Goal: Task Accomplishment & Management: Use online tool/utility

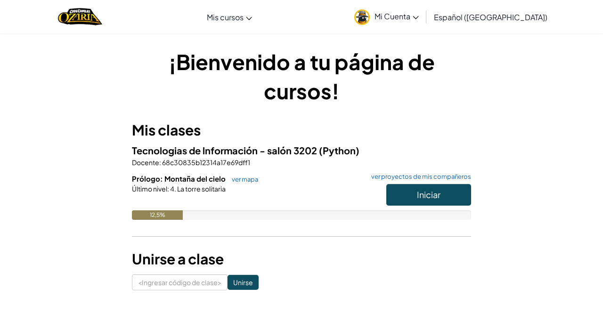
click at [361, 230] on div "Prólogo: Montaña del cielo ver mapa ver proyectos de mis compañeros Iniciar Últ…" at bounding box center [301, 204] width 339 height 60
click at [400, 194] on button "Iniciar" at bounding box center [428, 195] width 85 height 22
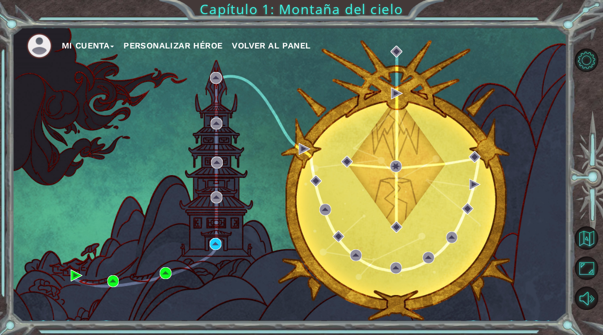
click at [177, 46] on font "Personalizar héroe" at bounding box center [172, 45] width 99 height 10
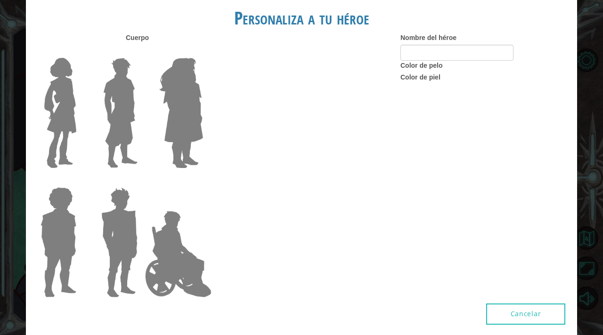
type input "debb"
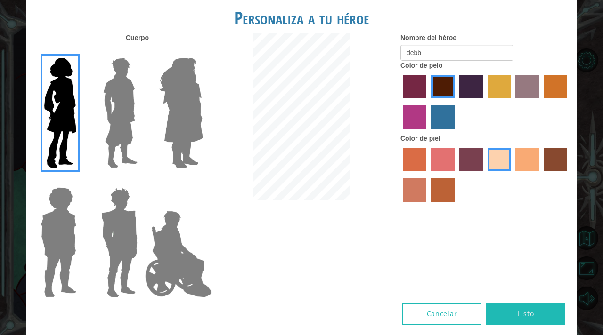
click at [427, 307] on button "Cancelar" at bounding box center [441, 314] width 79 height 21
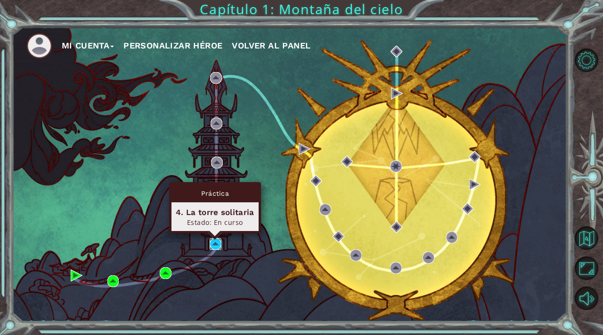
click at [214, 247] on img at bounding box center [216, 244] width 12 height 12
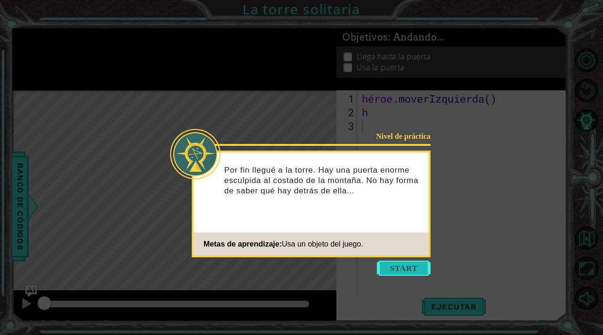
click at [403, 267] on button "Comenzar" at bounding box center [404, 268] width 54 height 15
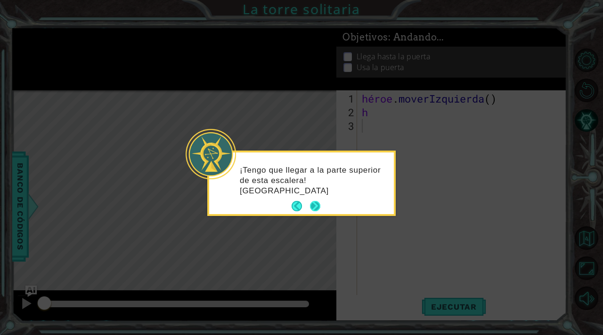
click at [317, 203] on button "Próximo" at bounding box center [315, 206] width 10 height 10
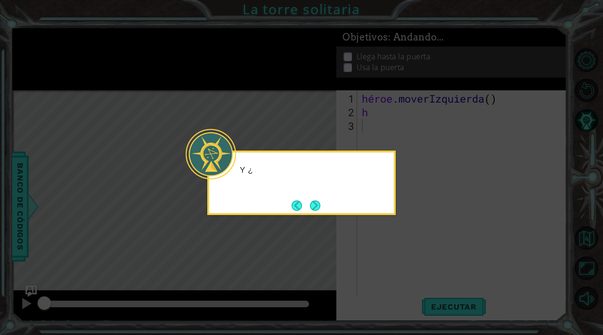
click at [317, 203] on button "Next" at bounding box center [315, 206] width 10 height 10
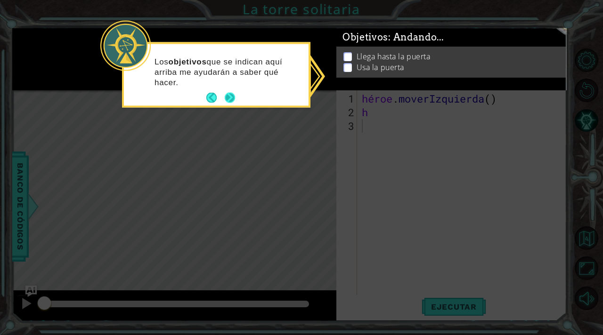
click at [233, 98] on button "Próximo" at bounding box center [230, 98] width 10 height 10
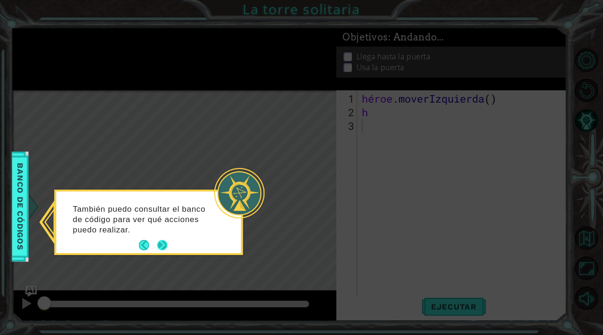
click at [162, 242] on button "Próximo" at bounding box center [162, 245] width 10 height 10
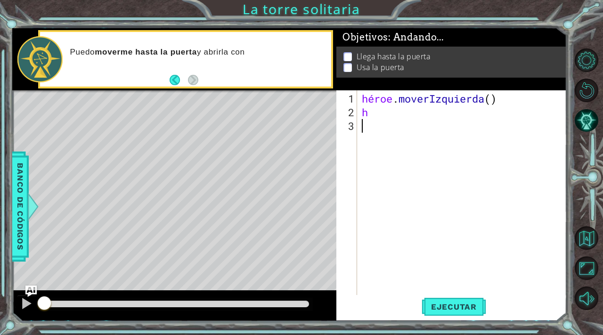
click at [364, 129] on div "héroe . [GEOGRAPHIC_DATA] ( ) h" at bounding box center [464, 208] width 209 height 232
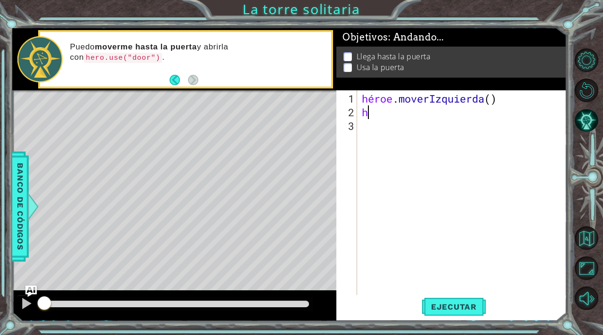
click at [370, 112] on div "héroe . [GEOGRAPHIC_DATA] ( ) h" at bounding box center [464, 208] width 209 height 232
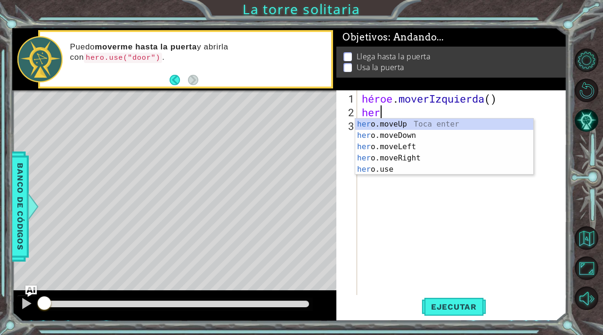
type textarea "hero"
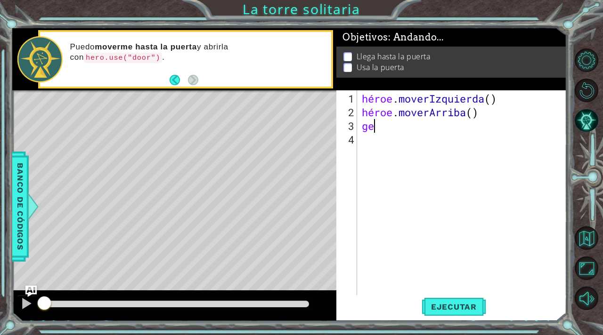
type textarea "g"
type textarea "h"
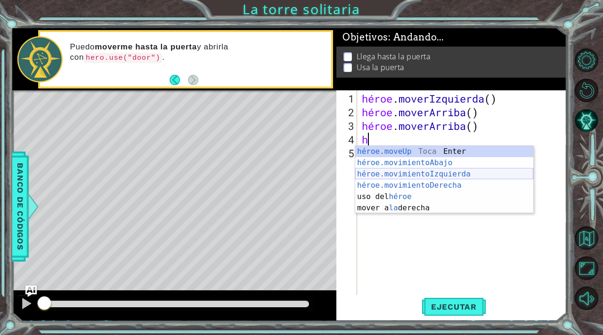
click at [412, 173] on div "héroe.moveUp Toca Enter héroe.movimientoAbajo ​ Toca Enter héroe.movimientoIzqu…" at bounding box center [444, 191] width 178 height 90
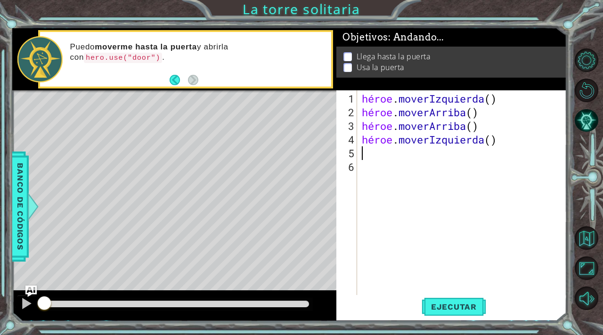
type textarea "h"
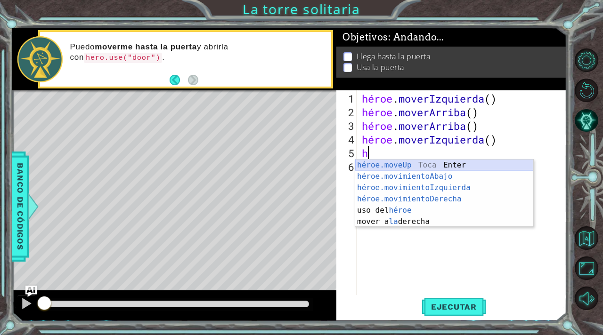
click at [405, 161] on div "héroe.moveUp Toca Enter héroe.movimientoAbajo ​ Toca Enter héroe.movimientoIzqu…" at bounding box center [444, 205] width 178 height 90
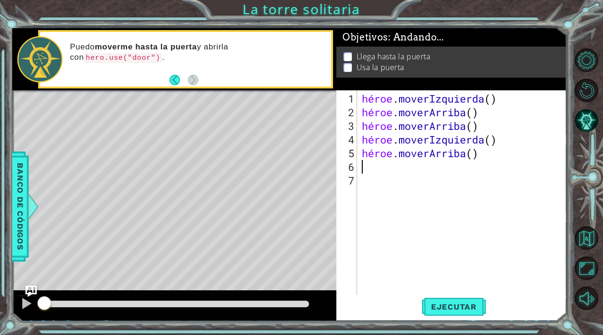
type textarea "h"
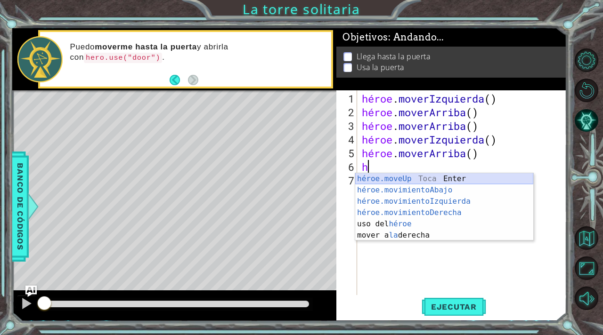
click at [380, 179] on div "héroe.moveUp Toca Enter héroe.movimientoAbajo ​ Toca Enter héroe.movimientoIzqu…" at bounding box center [444, 218] width 178 height 90
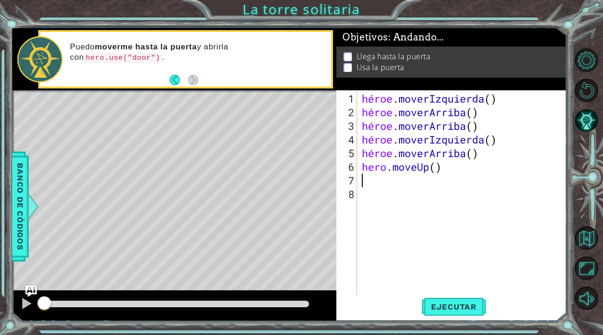
type textarea "h"
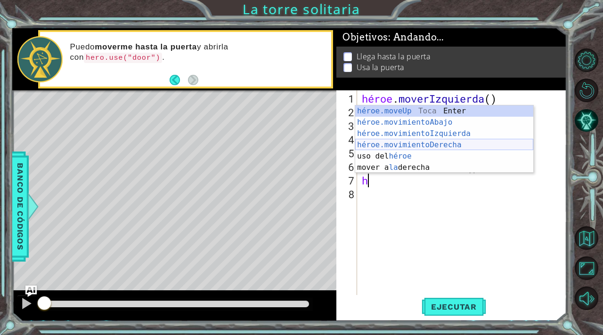
click at [408, 144] on div "héroe.moveUp Toca Enter héroe.movimientoAbajo ​ Toca Enter héroe.movimientoIzqu…" at bounding box center [444, 150] width 178 height 90
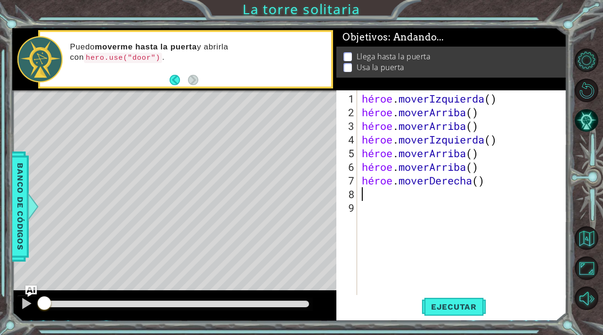
type textarea "h"
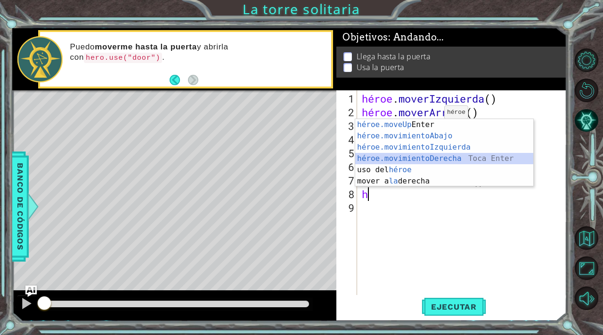
click at [424, 158] on div "héroe.moveUp Toca Enter héroe.movimientoAbajo ​ Toca Enter héroe.movimientoIzqu…" at bounding box center [444, 164] width 178 height 90
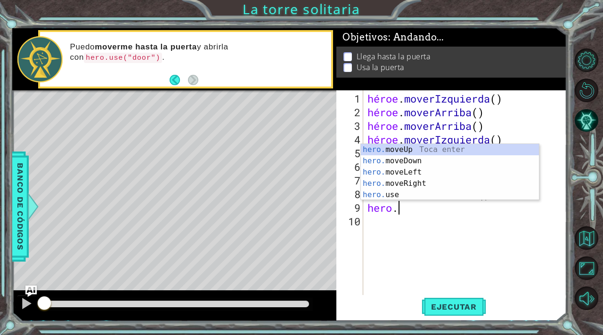
scroll to position [0, 1]
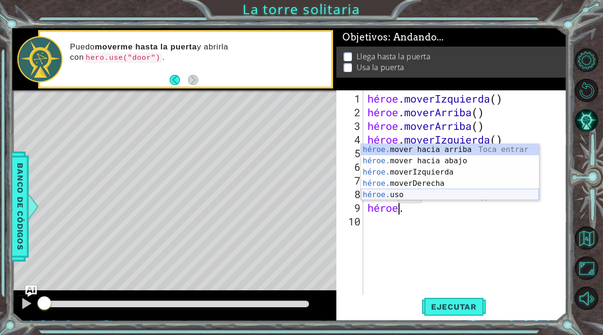
click at [386, 198] on div "héroe. mover hacia arriba [PERSON_NAME] entrar héroe. mover hacia abajo [PERSON…" at bounding box center [450, 183] width 178 height 79
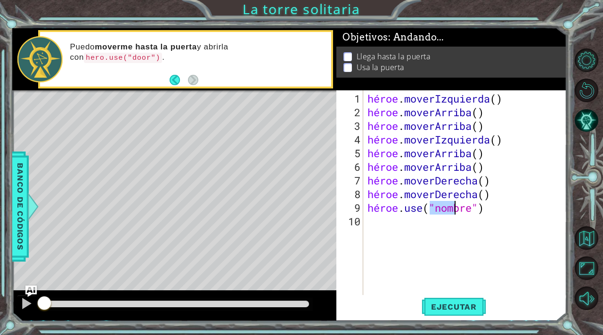
click at [495, 209] on div "héroe . moverIzquierda ( ) héroe . [PERSON_NAME] ( ) héroe . [PERSON_NAME] ( ) …" at bounding box center [466, 208] width 203 height 232
drag, startPoint x: 497, startPoint y: 209, endPoint x: 466, endPoint y: 208, distance: 31.6
click at [465, 208] on div "héroe . moverIzquierda ( ) héroe . [PERSON_NAME] ( ) héroe . [PERSON_NAME] ( ) …" at bounding box center [466, 208] width 203 height 232
click at [498, 209] on div "héroe . moverIzquierda ( ) héroe . [PERSON_NAME] ( ) héroe . [PERSON_NAME] ( ) …" at bounding box center [466, 208] width 203 height 232
click at [498, 207] on div "héroe . moverIzquierda ( ) héroe . [PERSON_NAME] ( ) héroe . [PERSON_NAME] ( ) …" at bounding box center [466, 208] width 203 height 232
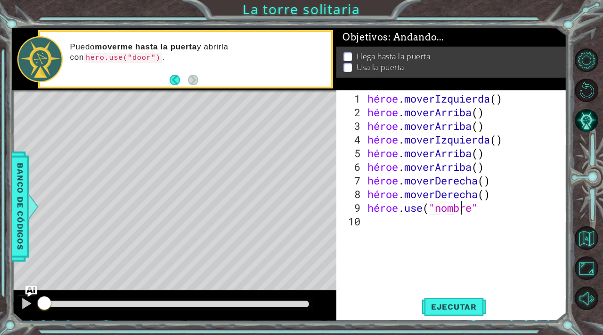
click at [498, 208] on div "héroe . moverIzquierda ( ) héroe . [PERSON_NAME] ( ) héroe . [PERSON_NAME] ( ) …" at bounding box center [466, 208] width 203 height 232
click at [444, 309] on font "Ejecutar" at bounding box center [454, 306] width 46 height 9
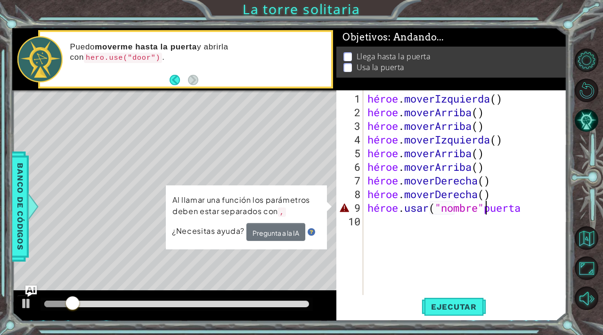
click at [505, 207] on div "héroe . moverIzquierda ( ) héroe . [PERSON_NAME] ( ) héroe . [PERSON_NAME] ( ) …" at bounding box center [466, 208] width 203 height 232
drag, startPoint x: 504, startPoint y: 207, endPoint x: 477, endPoint y: 207, distance: 26.8
click at [477, 207] on div "héroe . moverIzquierda ( ) héroe . [PERSON_NAME] ( ) héroe . [PERSON_NAME] ( ) …" at bounding box center [466, 208] width 203 height 232
click at [549, 209] on div "héroe . moverIzquierda ( ) héroe . [PERSON_NAME] ( ) héroe . [PERSON_NAME] ( ) …" at bounding box center [466, 208] width 203 height 232
drag, startPoint x: 556, startPoint y: 209, endPoint x: 517, endPoint y: 209, distance: 38.6
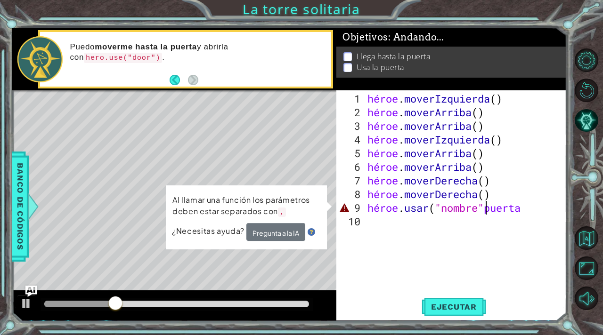
click at [517, 209] on div "héroe . moverIzquierda ( ) héroe . [PERSON_NAME] ( ) héroe . [PERSON_NAME] ( ) …" at bounding box center [466, 208] width 203 height 232
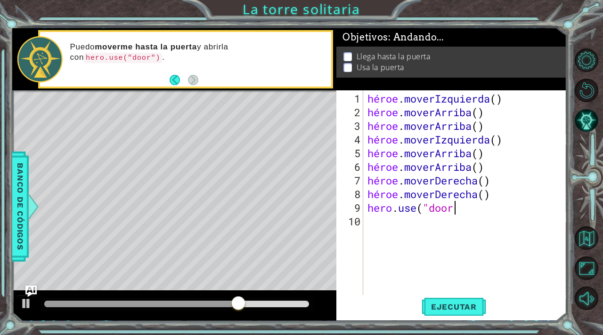
scroll to position [0, 3]
click at [461, 309] on font "Ejecutar" at bounding box center [454, 306] width 46 height 9
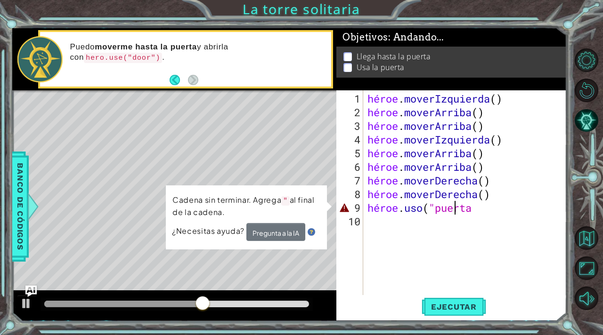
click at [504, 206] on div "héroe . moverIzquierda ( ) héroe . [PERSON_NAME] ( ) héroe . [PERSON_NAME] ( ) …" at bounding box center [466, 208] width 203 height 232
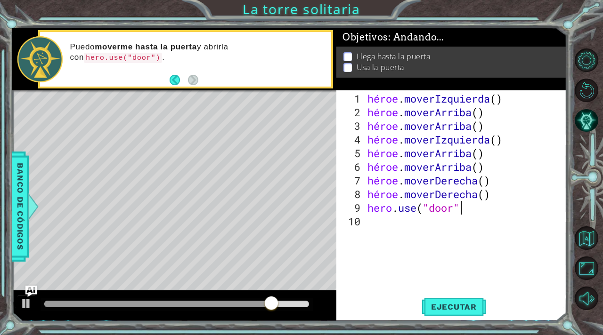
scroll to position [0, 4]
click at [453, 304] on font "Ejecutar" at bounding box center [454, 306] width 46 height 9
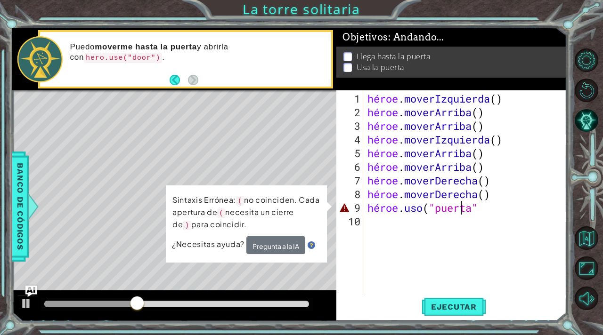
click at [504, 209] on div "héroe . moverIzquierda ( ) héroe . [PERSON_NAME] ( ) héroe . [PERSON_NAME] ( ) …" at bounding box center [466, 208] width 203 height 232
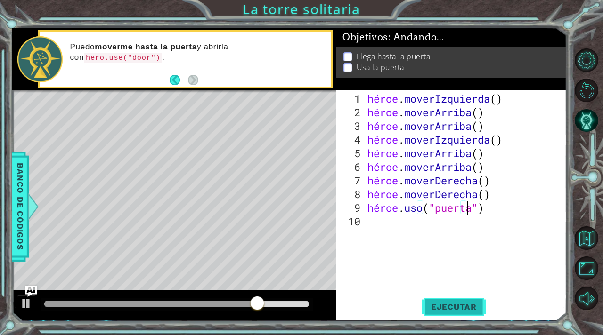
type textarea "hero.use("door")"
click at [468, 307] on font "Ejecutar" at bounding box center [454, 306] width 46 height 9
